Goal: Navigation & Orientation: Find specific page/section

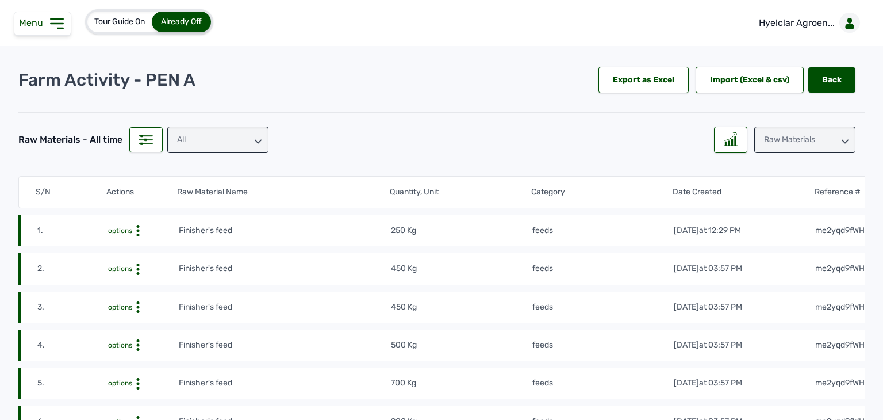
click at [198, 147] on div "All" at bounding box center [217, 139] width 101 height 26
click at [194, 201] on div "feeds" at bounding box center [217, 211] width 101 height 21
click at [734, 139] on div at bounding box center [730, 139] width 33 height 26
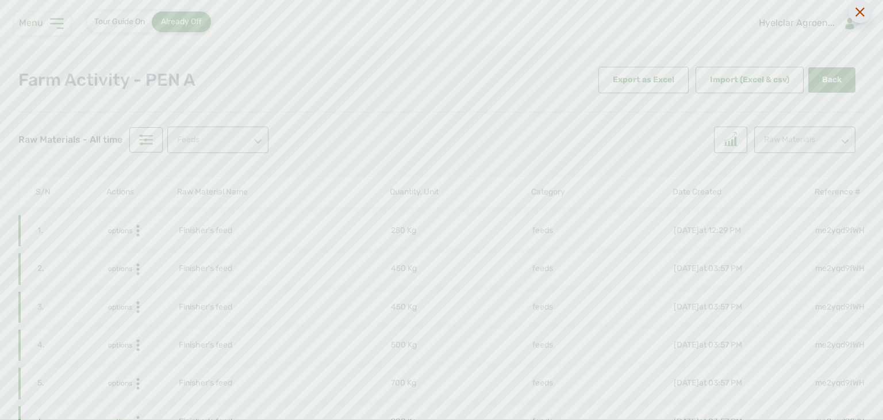
click at [865, 11] on div at bounding box center [860, 11] width 23 height 23
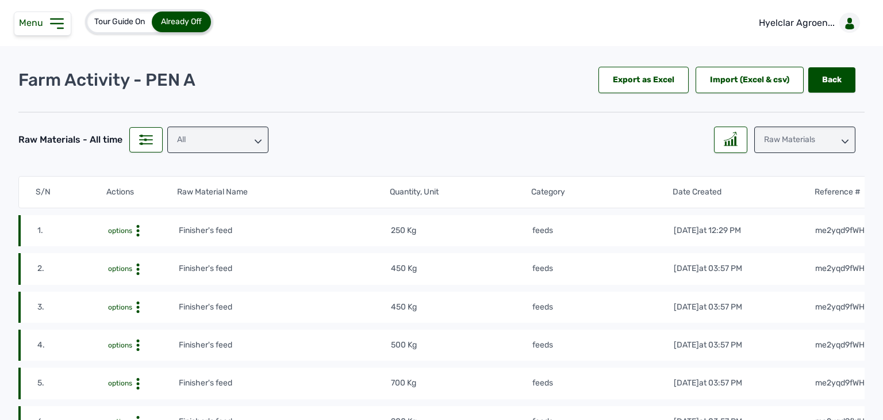
click at [206, 141] on div "All" at bounding box center [217, 139] width 101 height 26
click at [205, 201] on div "feeds" at bounding box center [217, 211] width 101 height 21
click at [727, 132] on icon at bounding box center [731, 139] width 14 height 14
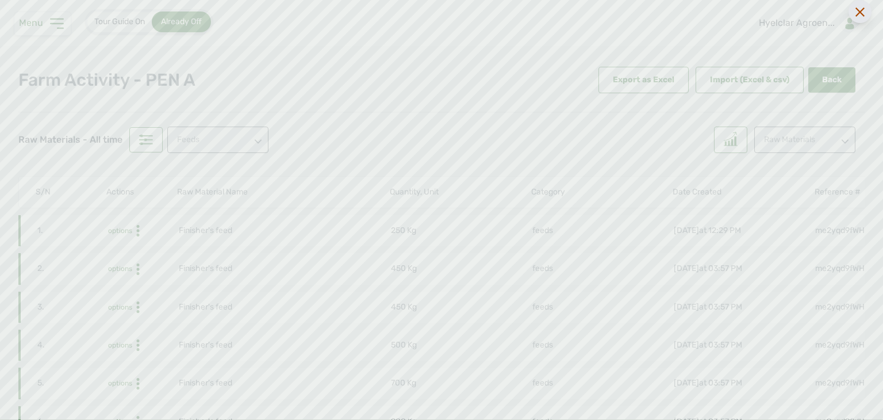
click at [860, 13] on icon at bounding box center [860, 11] width 9 height 9
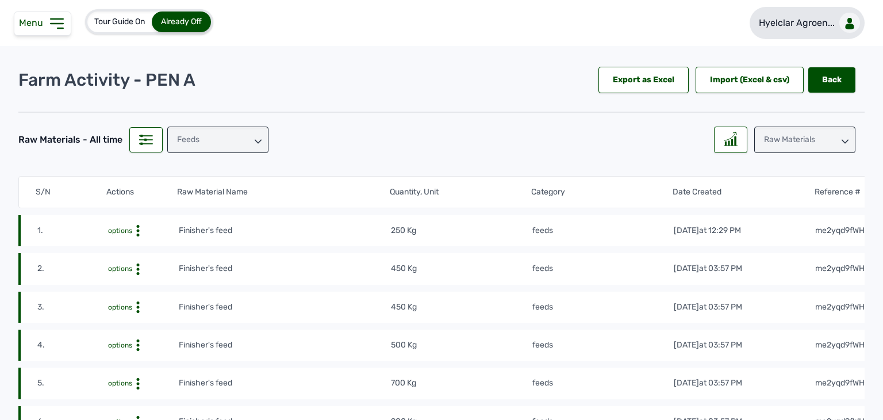
click at [803, 20] on p "Hyelclar Agroen..." at bounding box center [797, 23] width 76 height 14
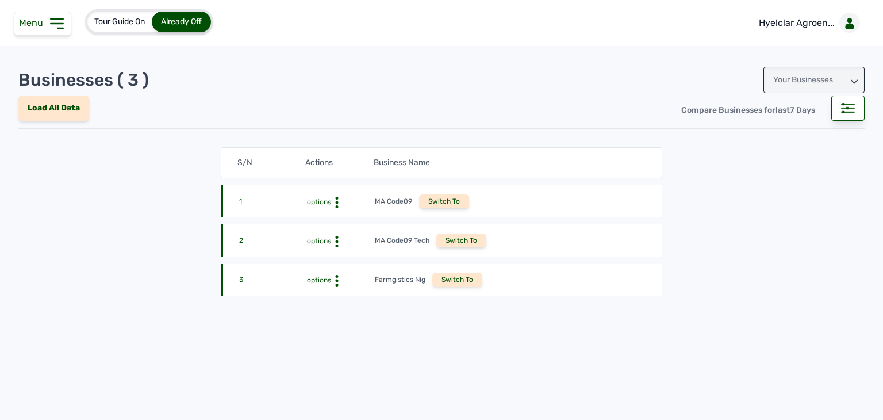
click at [796, 86] on div "Your Businesses" at bounding box center [814, 80] width 101 height 26
click at [785, 126] on div "Invitations" at bounding box center [814, 131] width 101 height 21
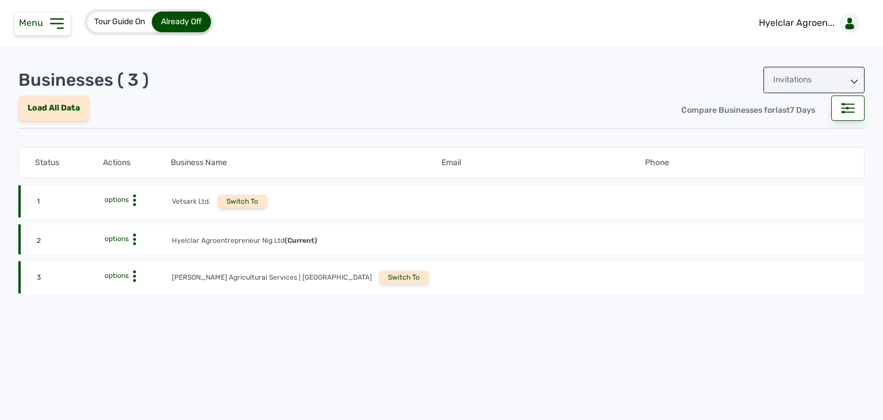
click at [379, 279] on div "Switch To" at bounding box center [404, 277] width 50 height 14
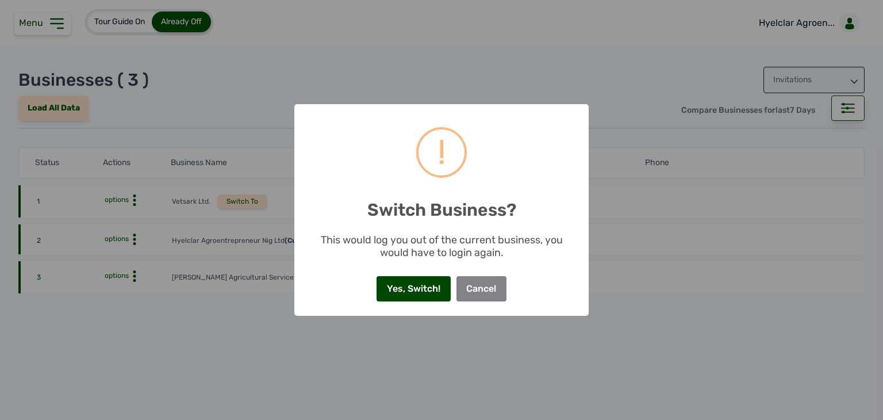
click at [412, 288] on button "Yes, Switch!" at bounding box center [414, 288] width 74 height 25
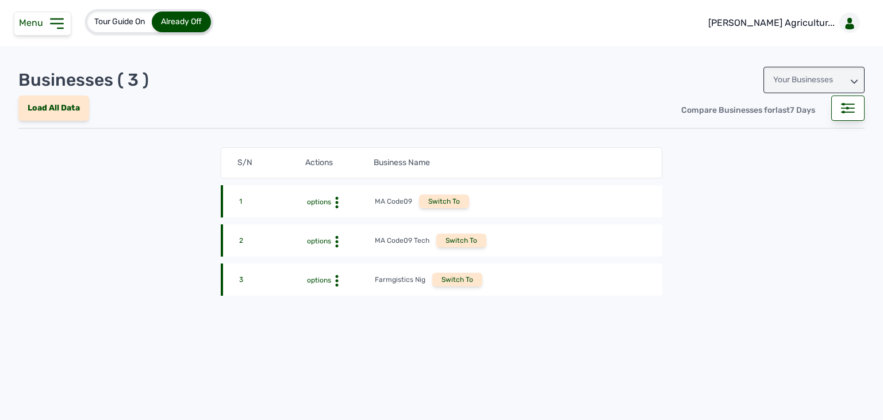
click at [60, 28] on icon at bounding box center [57, 23] width 12 height 9
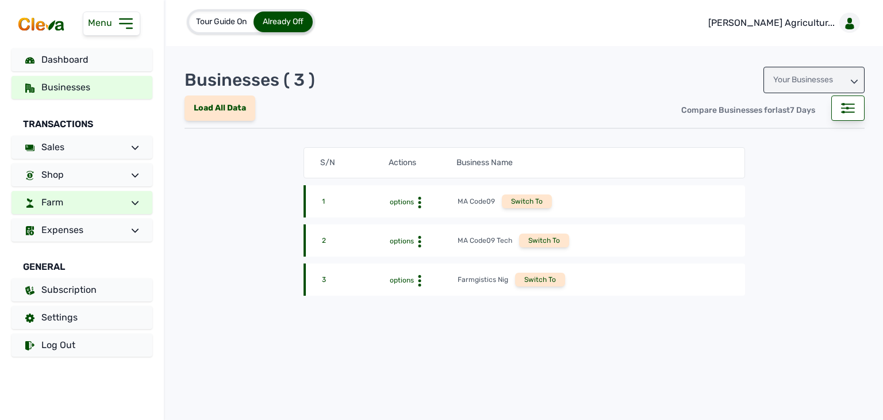
click at [70, 212] on link "Farm" at bounding box center [81, 202] width 141 height 23
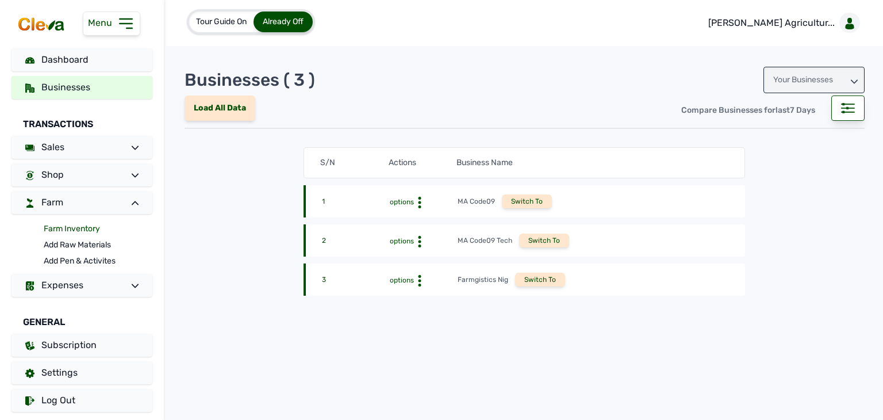
click at [59, 229] on link "Farm Inventory" at bounding box center [98, 229] width 109 height 16
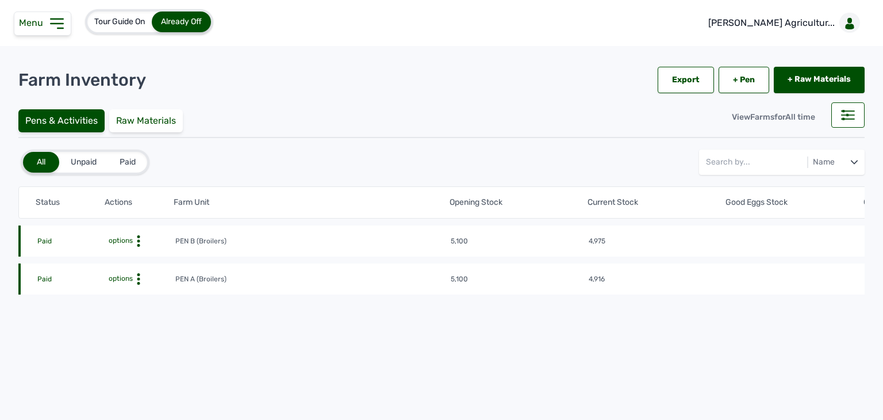
click at [132, 275] on span "options" at bounding box center [119, 278] width 26 height 8
click at [140, 292] on div "Farm Activities" at bounding box center [133, 297] width 82 height 14
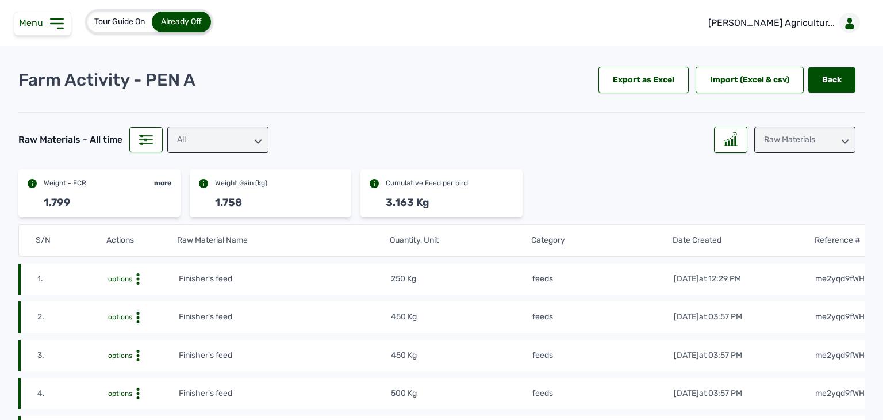
click at [186, 146] on div "All" at bounding box center [217, 139] width 101 height 26
click at [195, 201] on div "feeds" at bounding box center [217, 211] width 101 height 21
click at [726, 132] on icon at bounding box center [731, 139] width 14 height 14
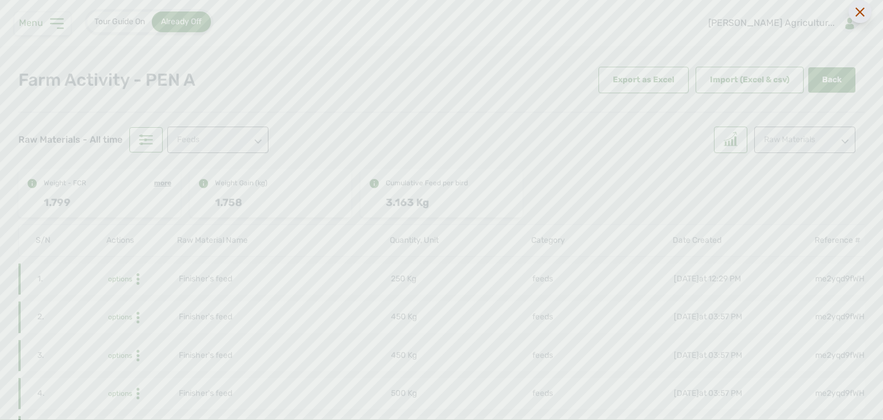
click at [858, 17] on div at bounding box center [860, 11] width 23 height 23
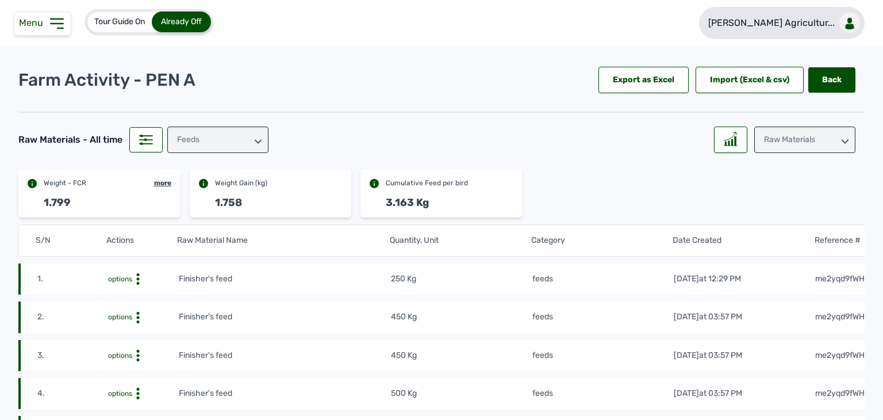
click at [779, 27] on p "Rena Agricultur..." at bounding box center [771, 23] width 126 height 14
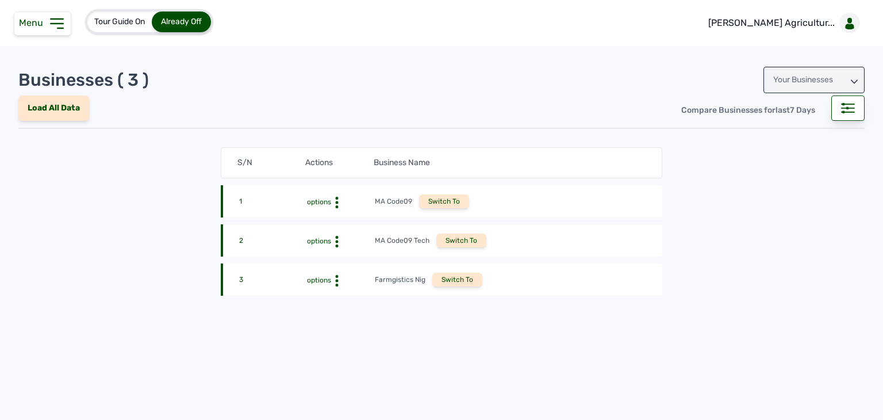
click at [787, 83] on div "Your Businesses" at bounding box center [814, 80] width 101 height 26
click at [779, 132] on div "Invitations" at bounding box center [814, 131] width 101 height 21
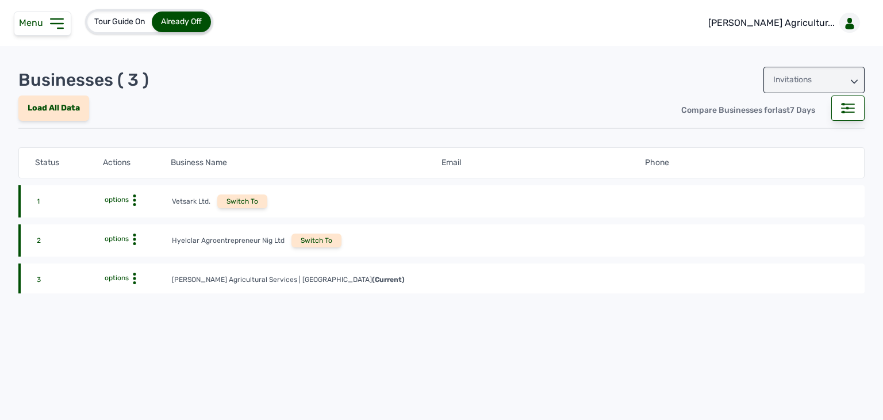
click at [311, 263] on div "2 options Hyelclar Agroentrepreneur Nig Ltd Switch To" at bounding box center [441, 278] width 846 height 30
click at [310, 238] on div "Switch To" at bounding box center [317, 240] width 50 height 14
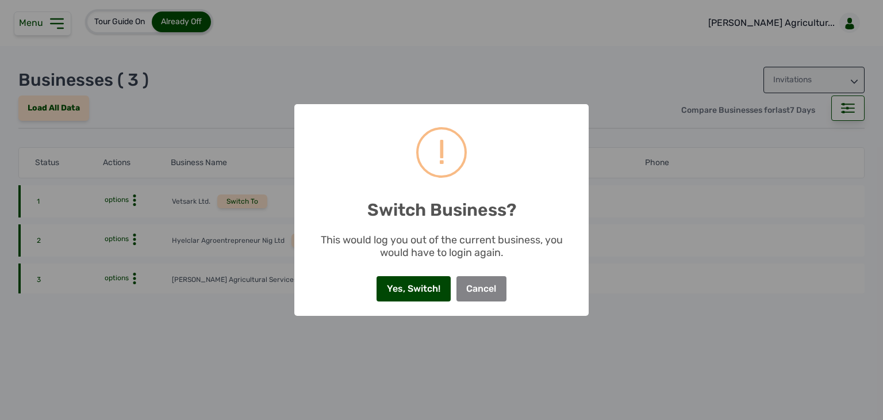
click at [409, 290] on button "Yes, Switch!" at bounding box center [414, 288] width 74 height 25
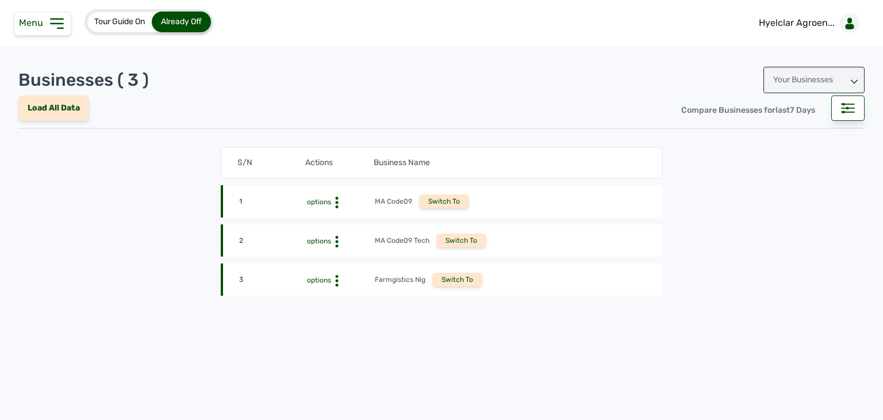
click at [46, 28] on span "Menu" at bounding box center [33, 22] width 29 height 11
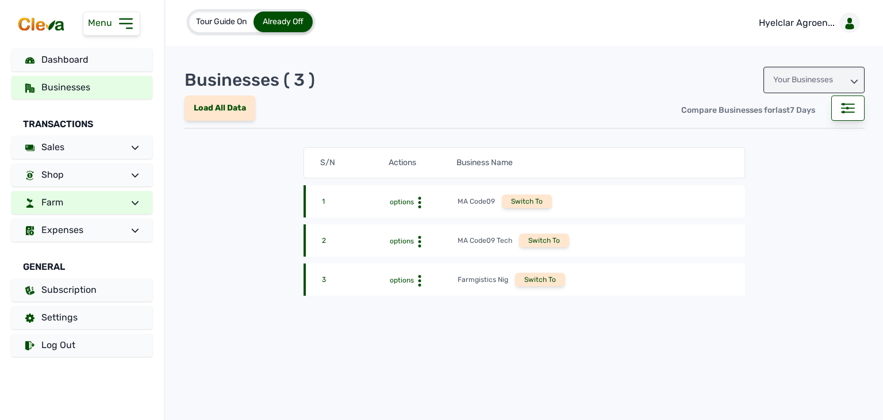
click at [95, 196] on link "Farm" at bounding box center [81, 202] width 141 height 23
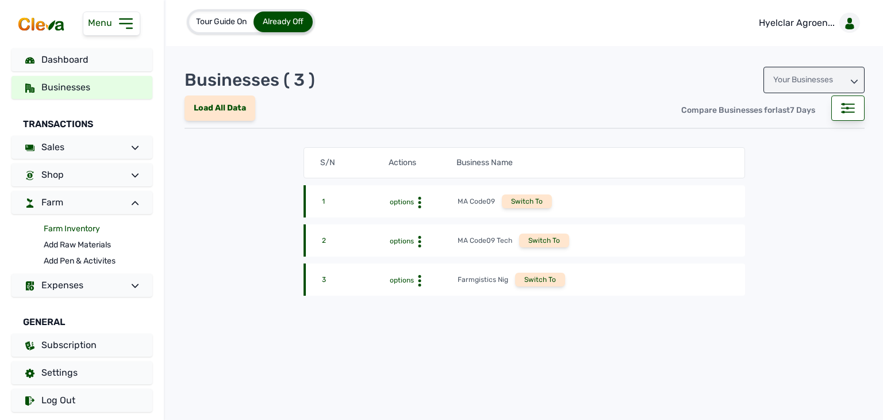
click at [86, 228] on link "Farm Inventory" at bounding box center [98, 229] width 109 height 16
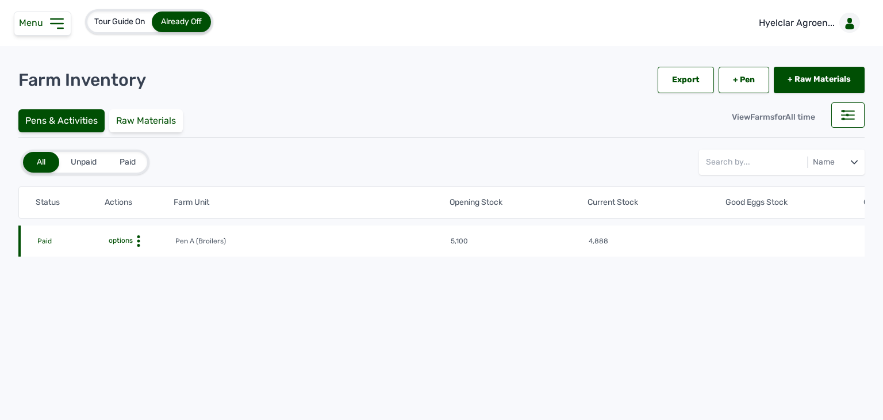
click at [124, 236] on span "options" at bounding box center [119, 240] width 26 height 8
click at [127, 254] on div "Farm Activities" at bounding box center [133, 259] width 82 height 14
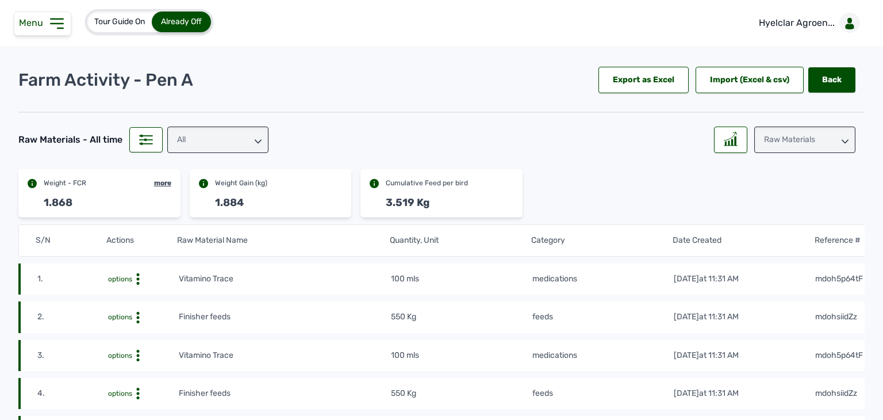
click at [201, 129] on div "All" at bounding box center [217, 139] width 101 height 26
click at [203, 201] on div "feeds" at bounding box center [217, 211] width 101 height 21
click at [724, 140] on icon at bounding box center [731, 139] width 14 height 14
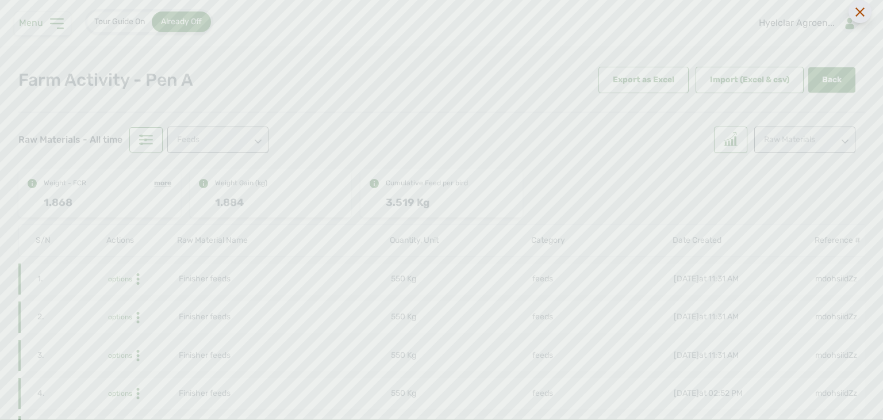
click at [857, 13] on icon at bounding box center [860, 11] width 9 height 9
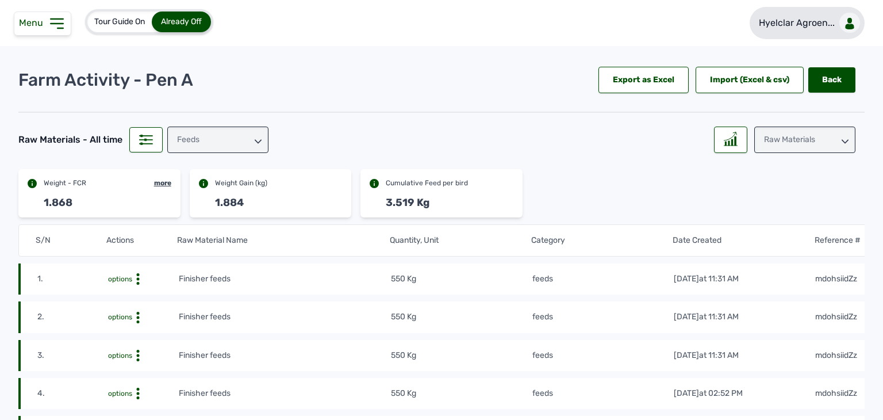
click at [819, 30] on link "Hyelclar Agroen..." at bounding box center [807, 23] width 115 height 32
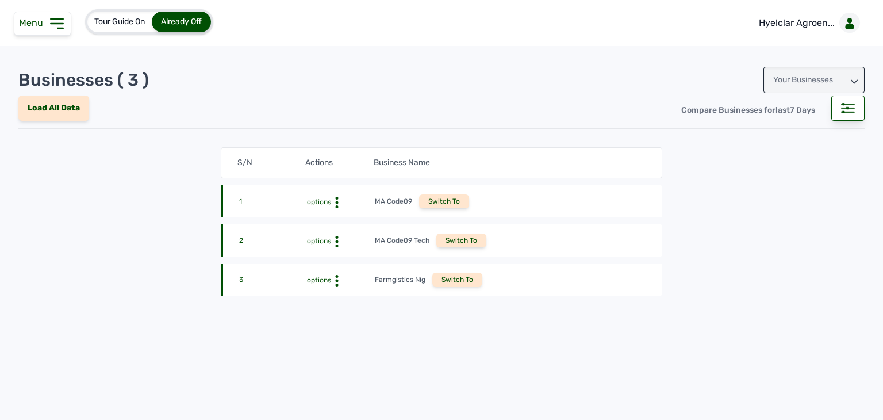
click at [806, 79] on div "Your Businesses" at bounding box center [814, 80] width 101 height 26
click at [788, 128] on div "Invitations" at bounding box center [814, 131] width 101 height 21
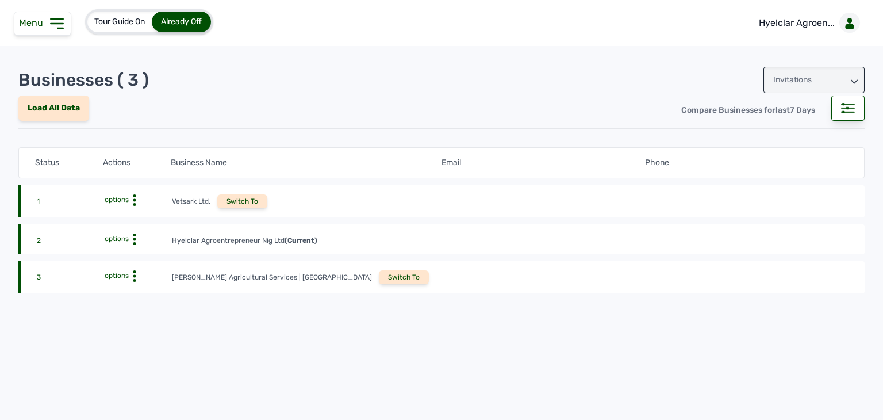
click at [308, 284] on div "3 options Rena Agricultural Services | Vetsark Switch To" at bounding box center [441, 277] width 846 height 32
click at [379, 283] on div "Switch To" at bounding box center [404, 277] width 50 height 14
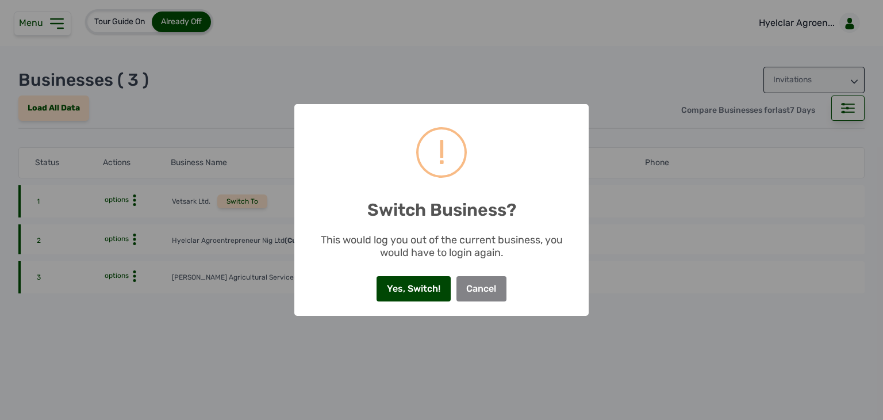
click at [414, 297] on button "Yes, Switch!" at bounding box center [414, 288] width 74 height 25
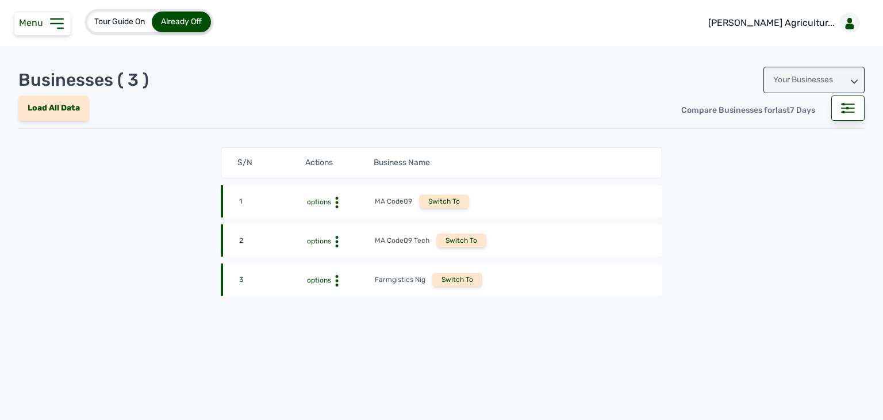
click at [52, 23] on icon at bounding box center [57, 23] width 12 height 9
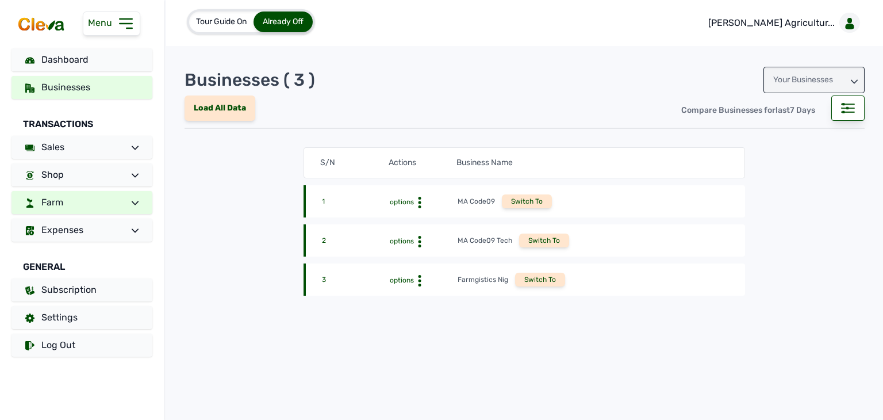
click at [122, 195] on span at bounding box center [130, 202] width 16 height 14
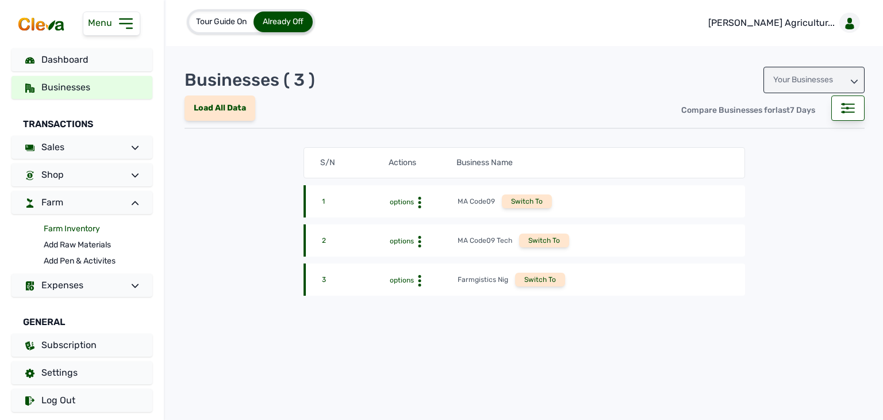
click at [74, 231] on link "Farm Inventory" at bounding box center [98, 229] width 109 height 16
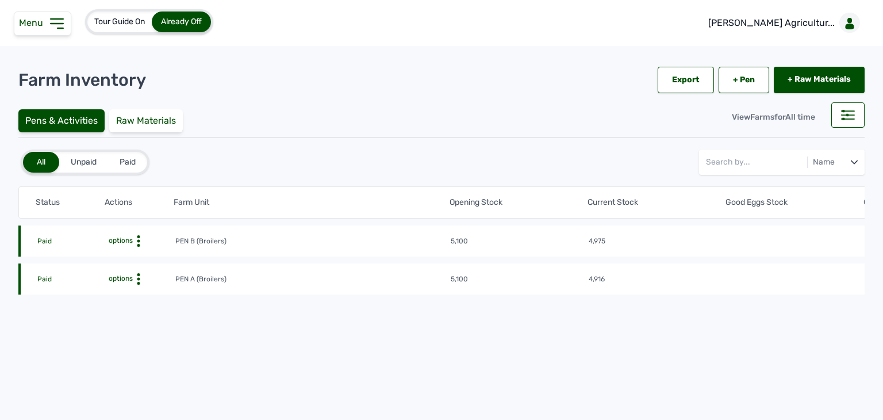
click at [137, 235] on td "options" at bounding box center [140, 241] width 69 height 13
click at [124, 244] on div "options" at bounding box center [140, 240] width 68 height 11
click at [118, 256] on div "Farm Activities" at bounding box center [133, 259] width 82 height 14
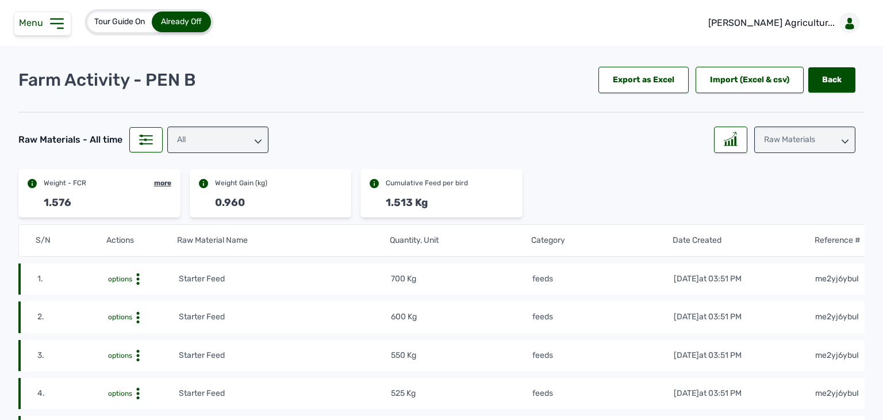
click at [214, 137] on div "All" at bounding box center [217, 139] width 101 height 26
click at [201, 201] on div "feeds" at bounding box center [217, 211] width 101 height 21
click at [724, 136] on icon at bounding box center [731, 139] width 14 height 14
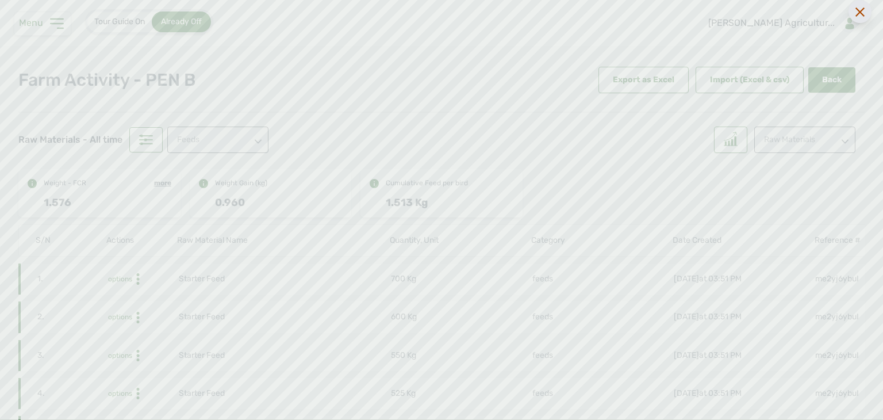
click at [857, 10] on icon at bounding box center [860, 11] width 9 height 9
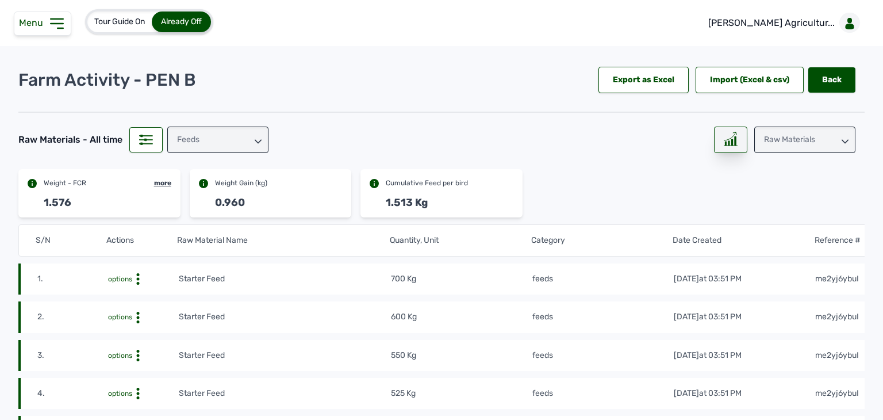
click at [725, 136] on icon at bounding box center [731, 139] width 14 height 14
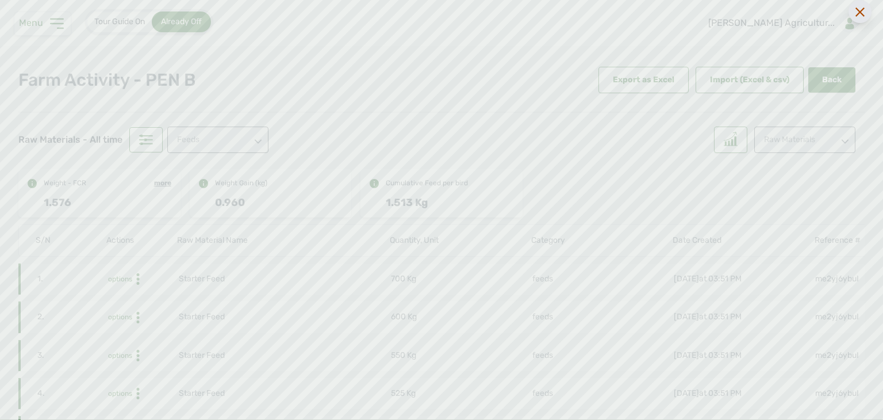
click at [854, 18] on div at bounding box center [860, 11] width 23 height 23
